Goal: Obtain resource: Download file/media

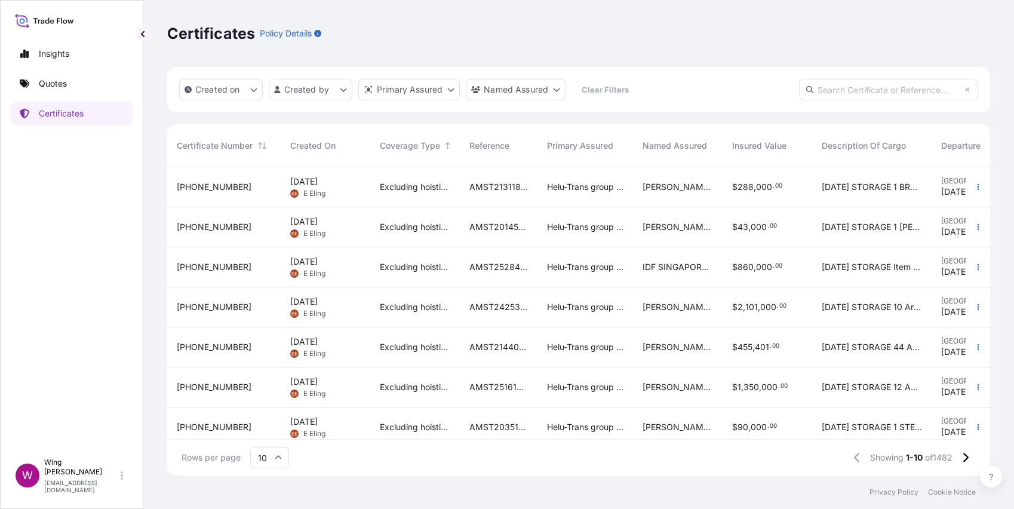
click at [346, 193] on div "12 Sep 2025 EE E Eling" at bounding box center [325, 187] width 70 height 23
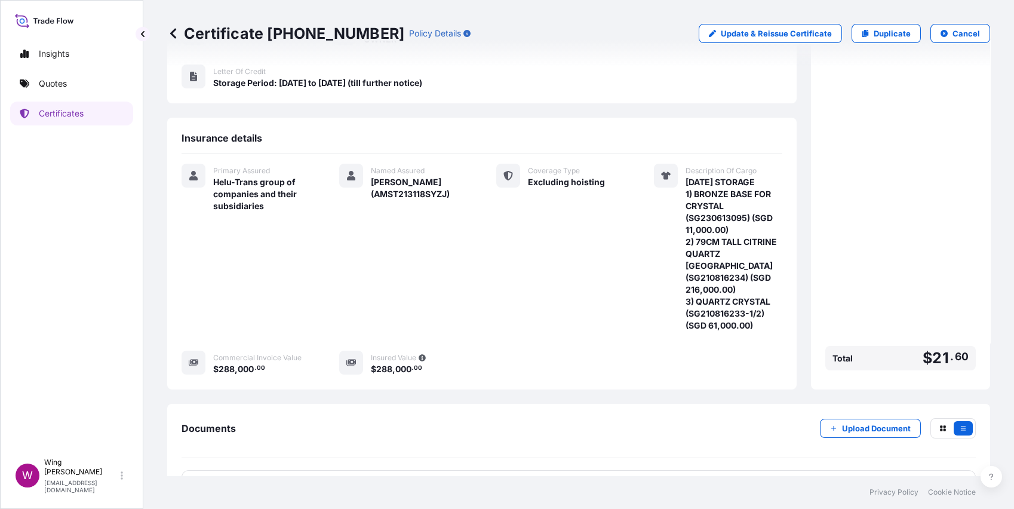
scroll to position [247, 0]
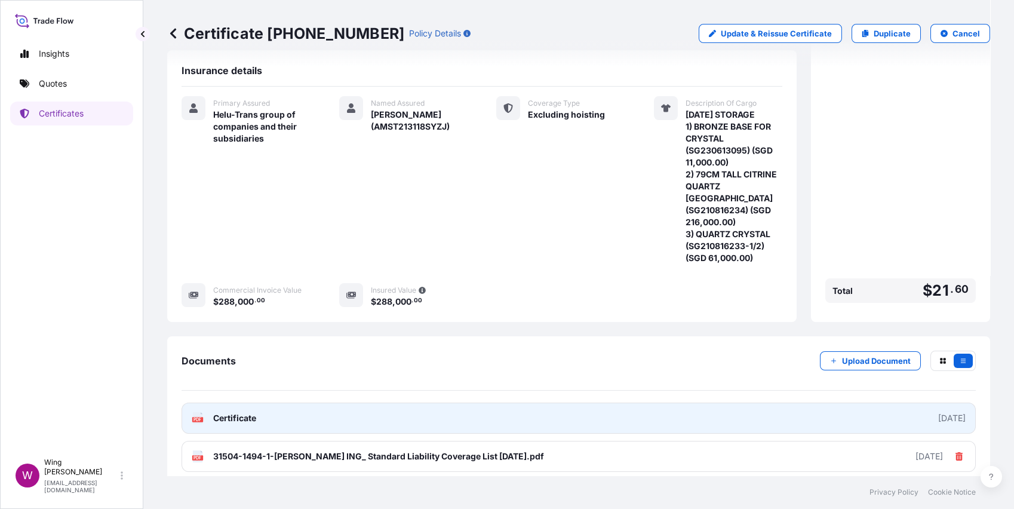
click at [193, 412] on icon at bounding box center [198, 418] width 10 height 12
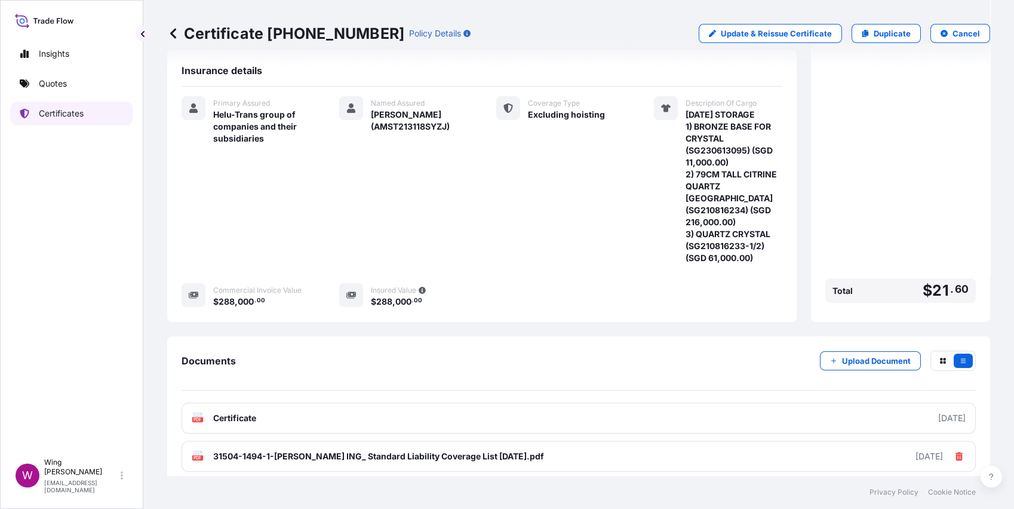
click at [60, 117] on p "Certificates" at bounding box center [61, 113] width 45 height 12
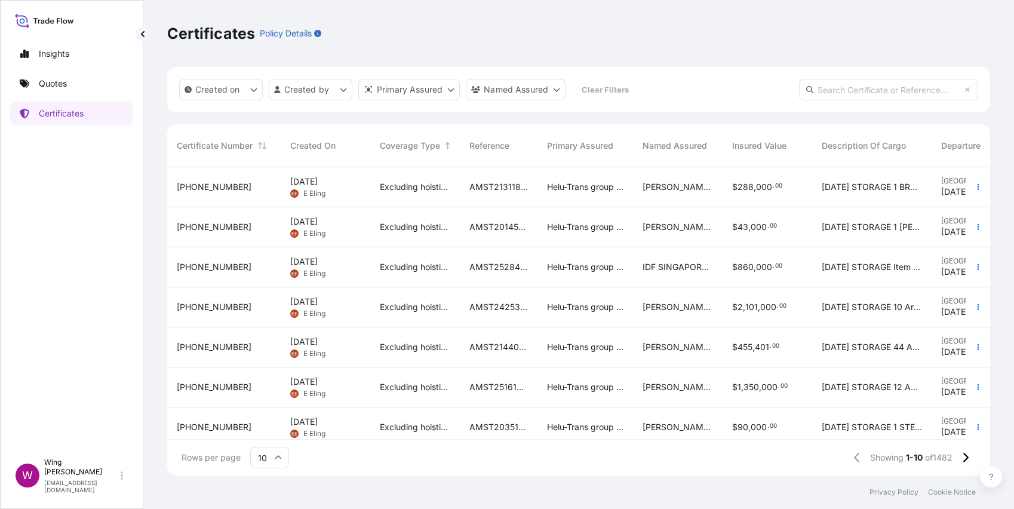
click at [313, 189] on span "E Eling" at bounding box center [314, 194] width 22 height 10
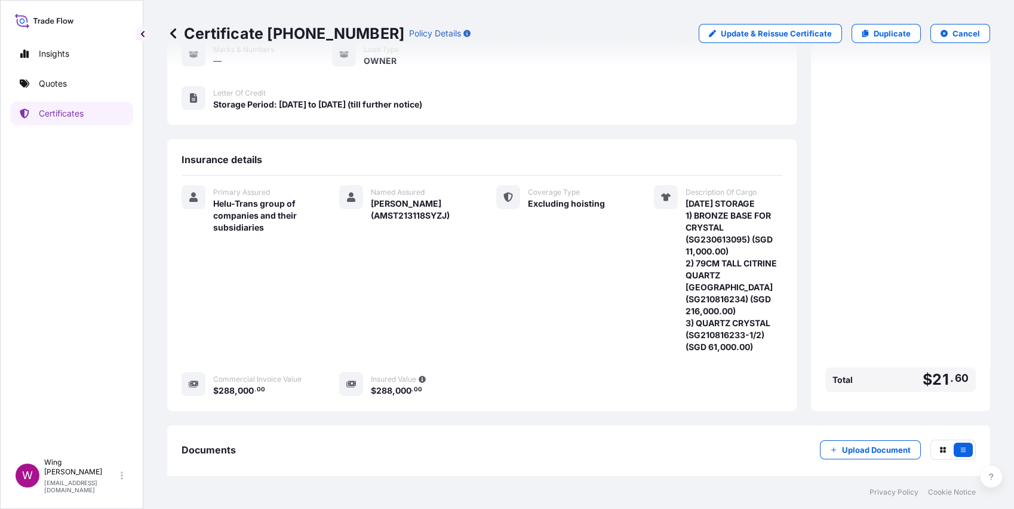
scroll to position [247, 0]
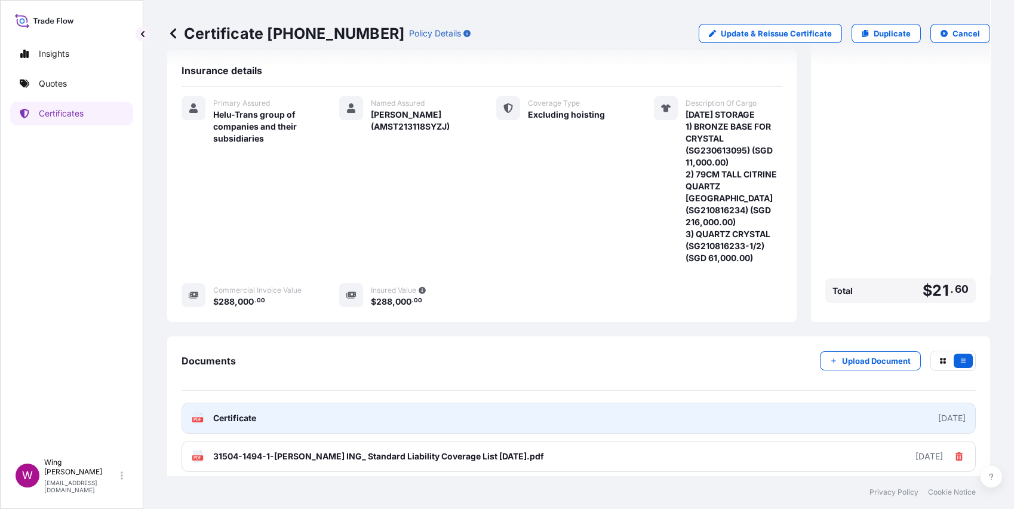
click at [902, 412] on div "2025-09-01" at bounding box center [951, 418] width 27 height 12
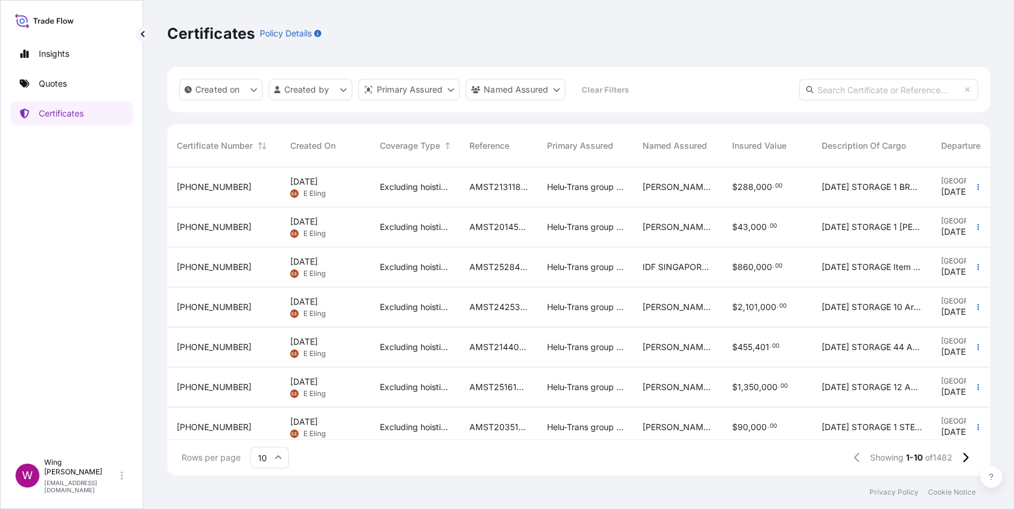
scroll to position [141, 0]
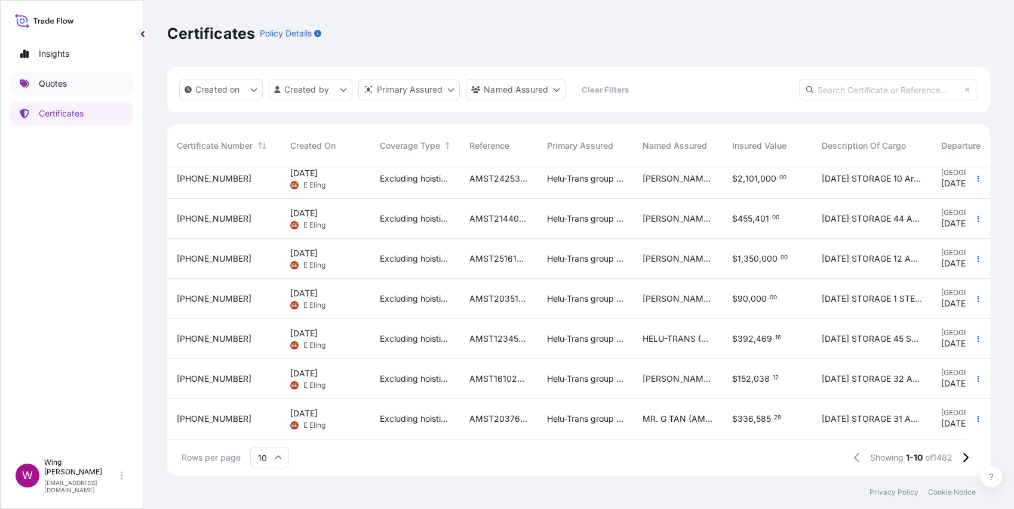
click at [69, 87] on link "Quotes" at bounding box center [71, 84] width 123 height 24
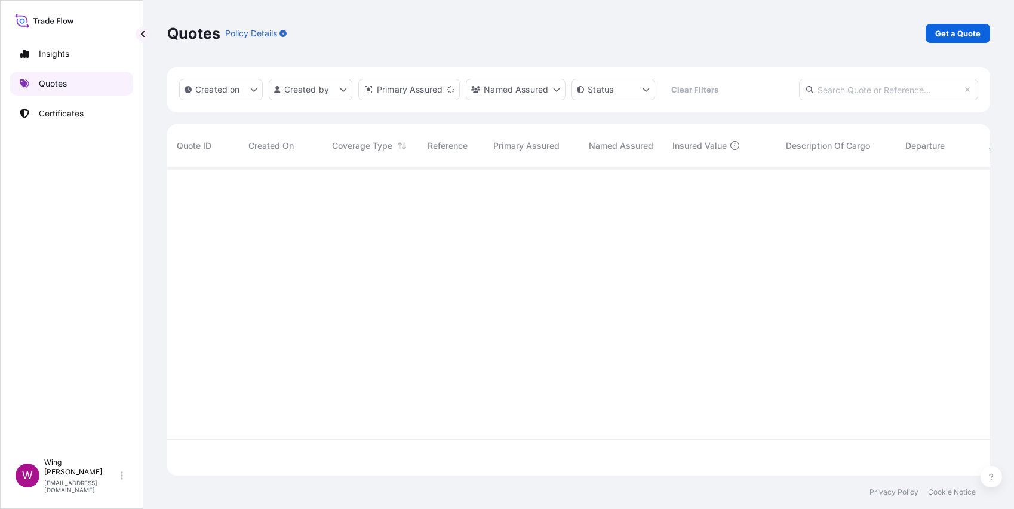
scroll to position [300, 809]
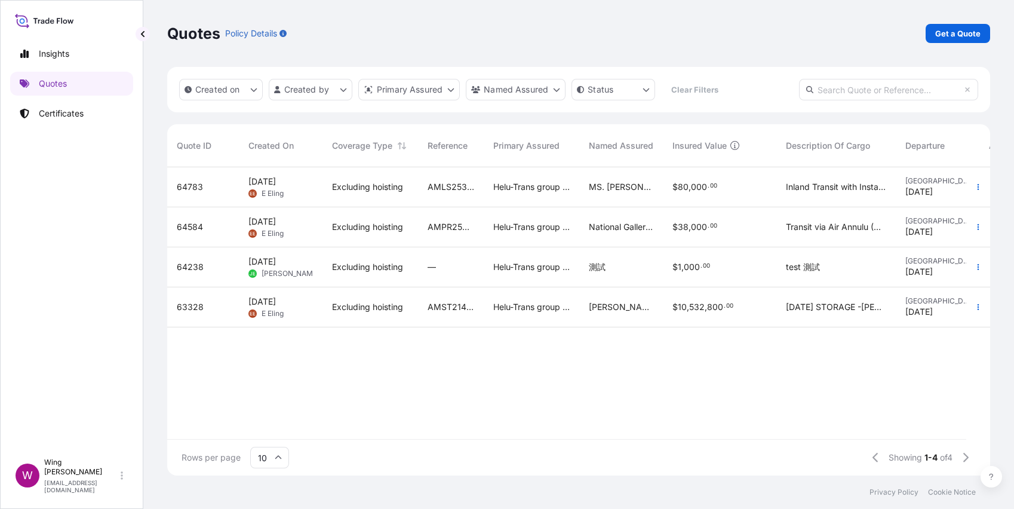
click at [406, 44] on div "Quotes Policy Details Get a Quote" at bounding box center [578, 33] width 823 height 67
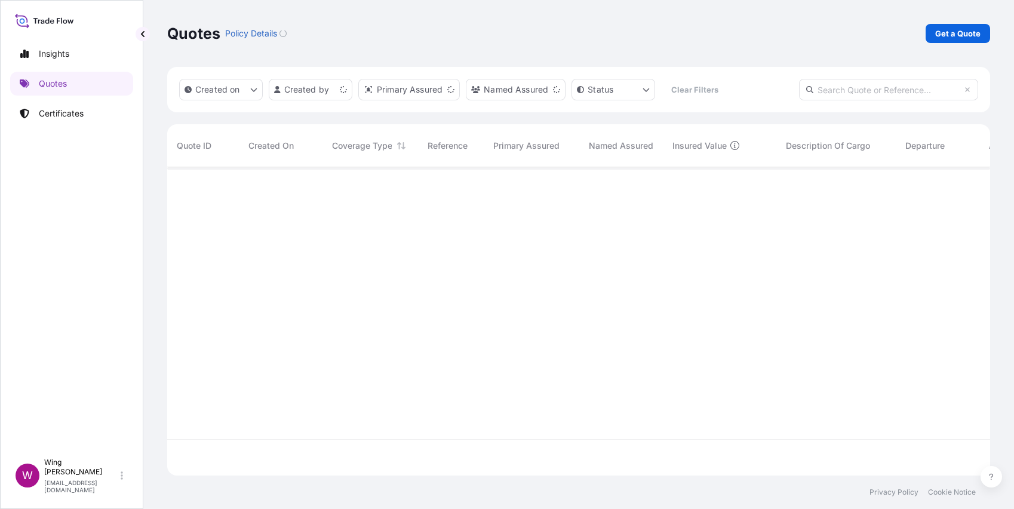
scroll to position [300, 809]
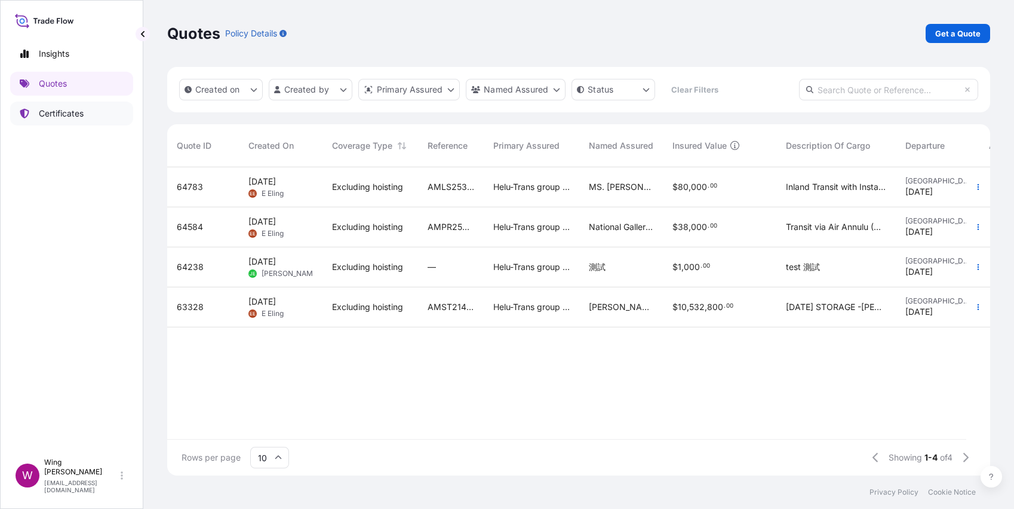
click at [49, 119] on p "Certificates" at bounding box center [61, 113] width 45 height 12
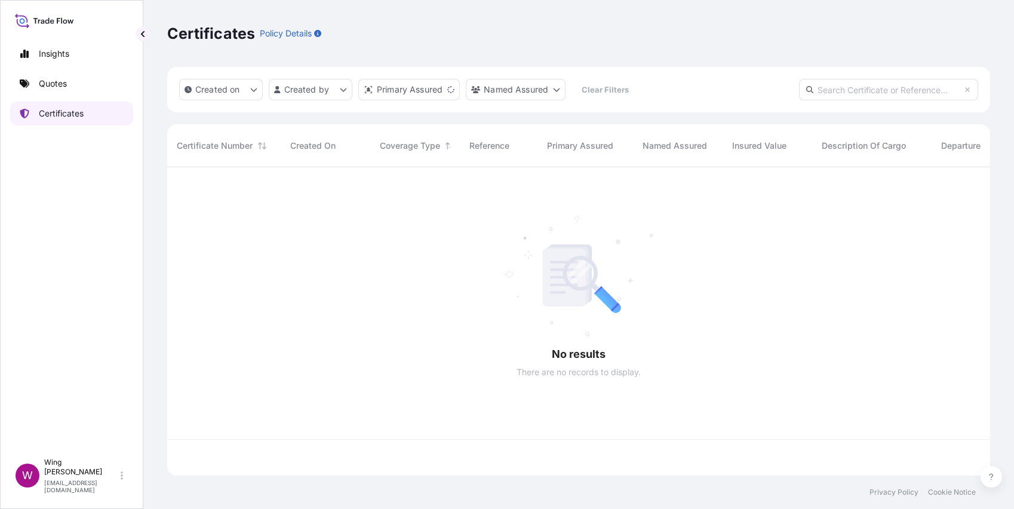
scroll to position [300, 809]
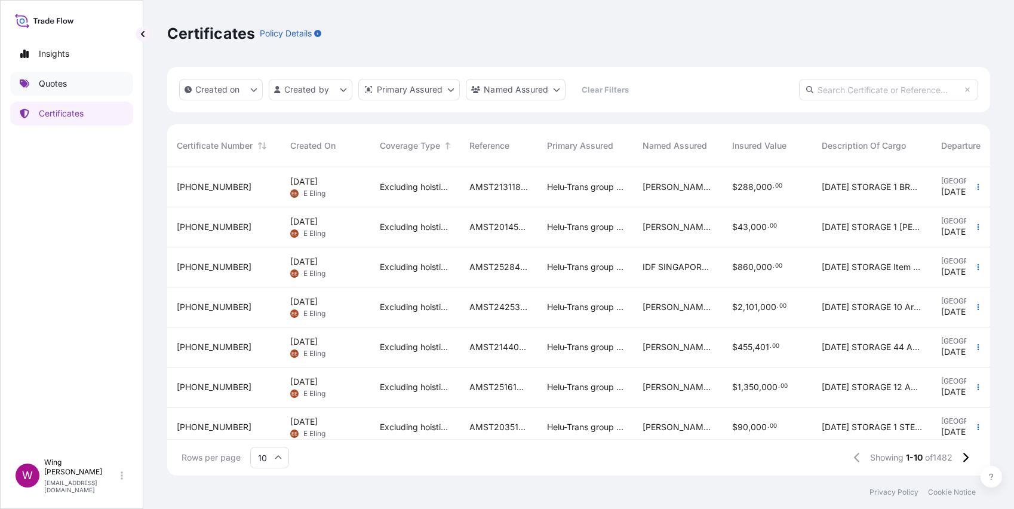
click at [45, 85] on p "Quotes" at bounding box center [53, 84] width 28 height 12
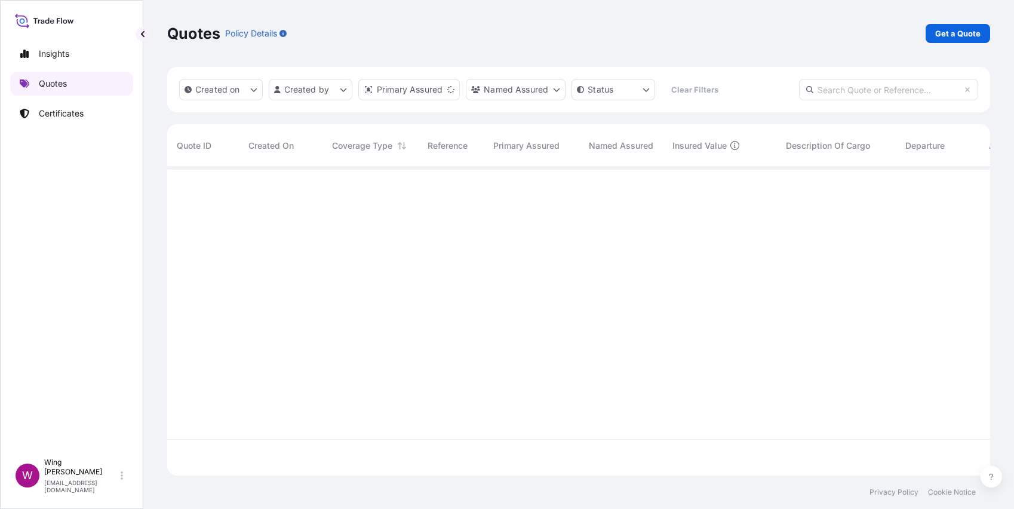
scroll to position [300, 809]
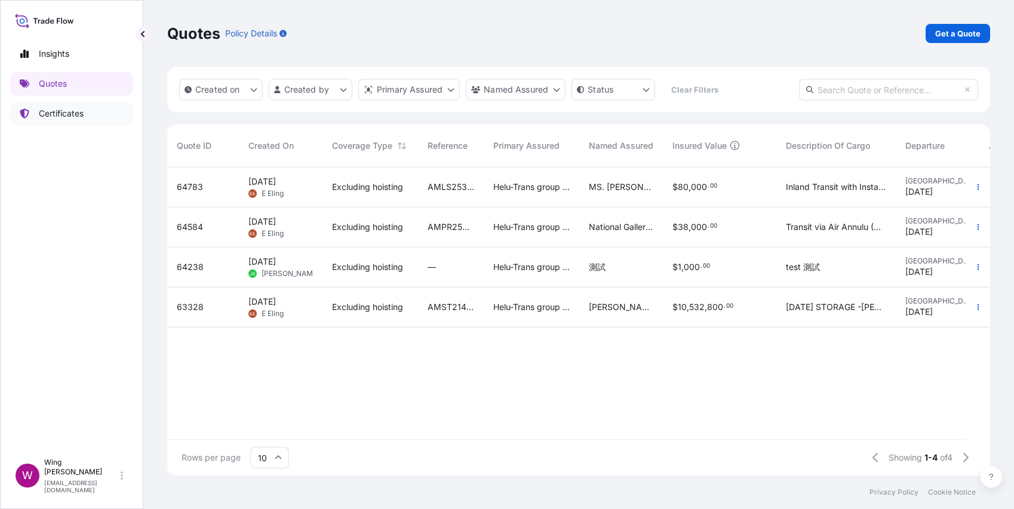
click at [57, 121] on link "Certificates" at bounding box center [71, 113] width 123 height 24
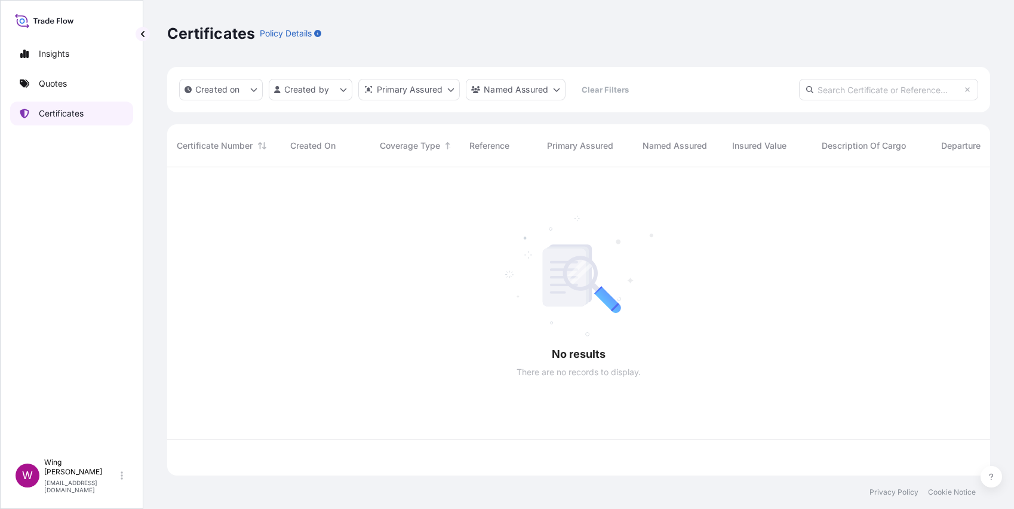
scroll to position [300, 809]
